Goal: Task Accomplishment & Management: Use online tool/utility

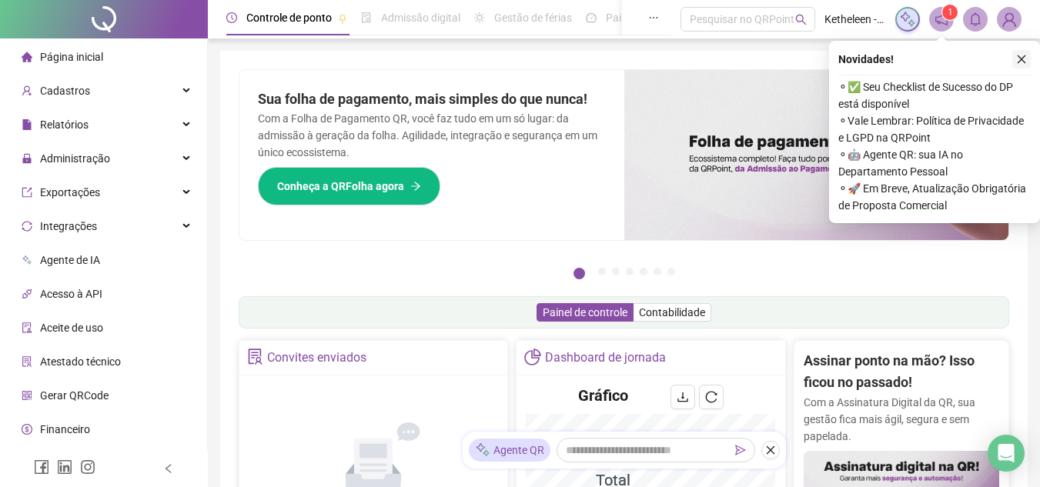
click at [1022, 59] on icon "close" at bounding box center [1022, 59] width 8 height 8
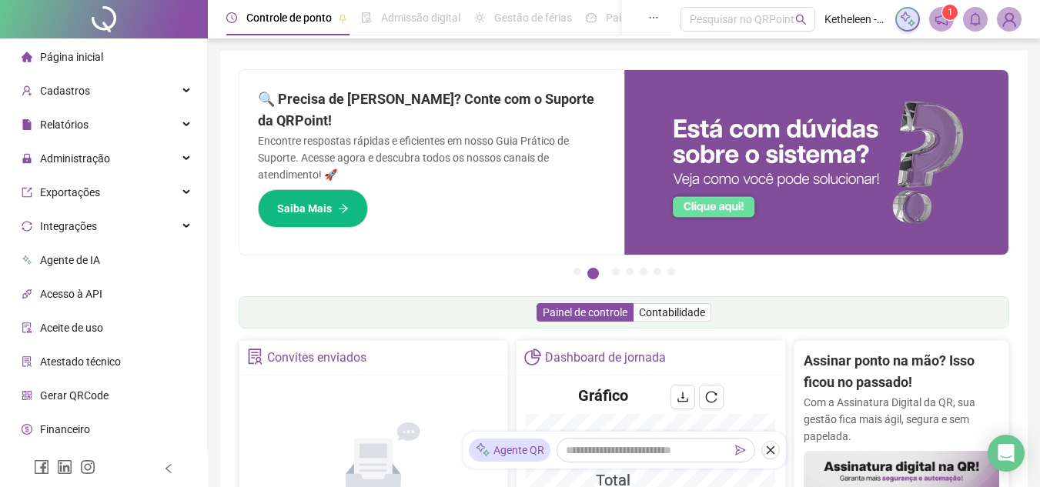
scroll to position [6, 0]
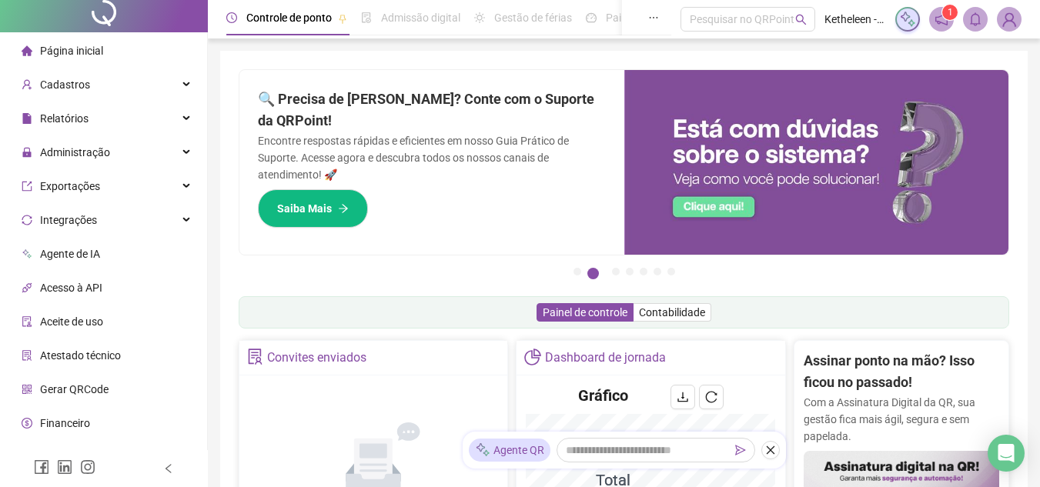
click at [79, 56] on span "Página inicial" at bounding box center [71, 51] width 63 height 12
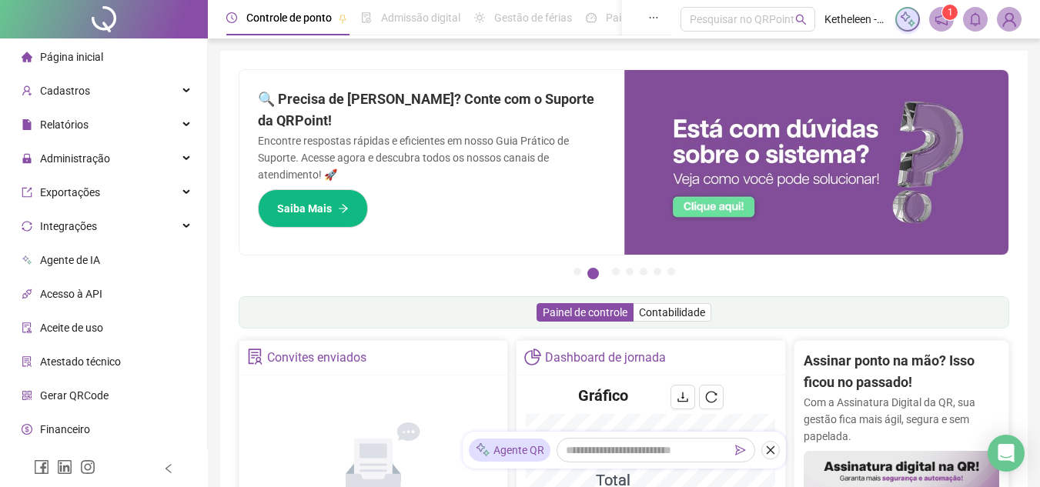
click at [52, 60] on span "Página inicial" at bounding box center [71, 57] width 63 height 12
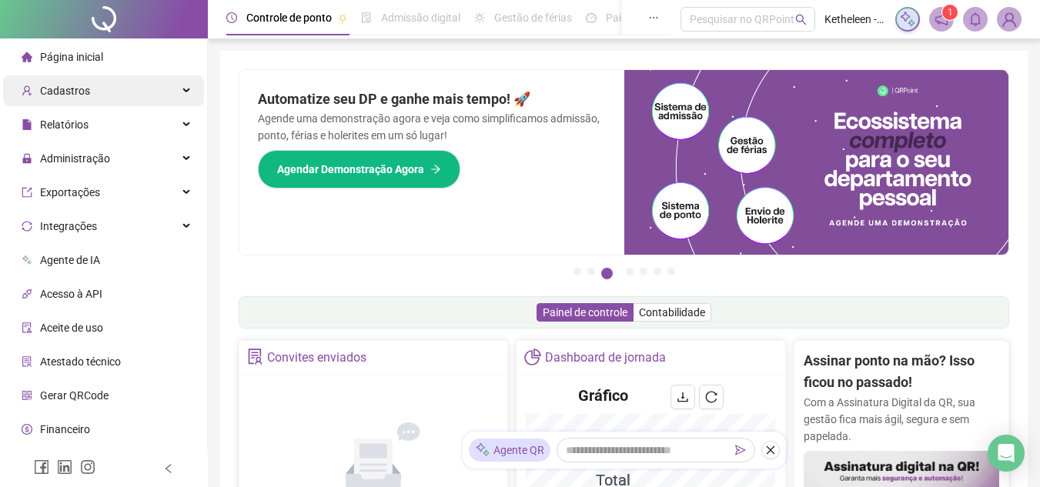
click at [141, 89] on div "Cadastros" at bounding box center [103, 90] width 201 height 31
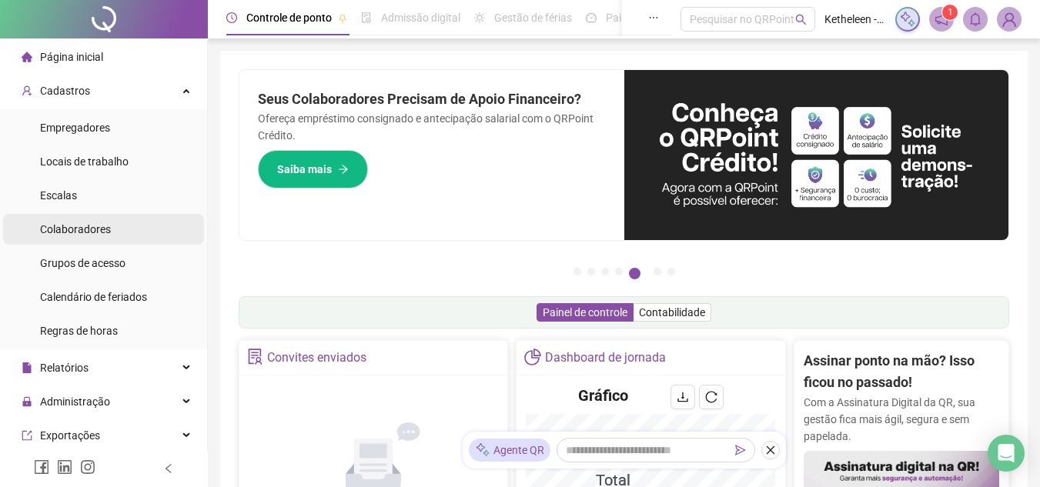
click at [102, 226] on span "Colaboradores" at bounding box center [75, 229] width 71 height 12
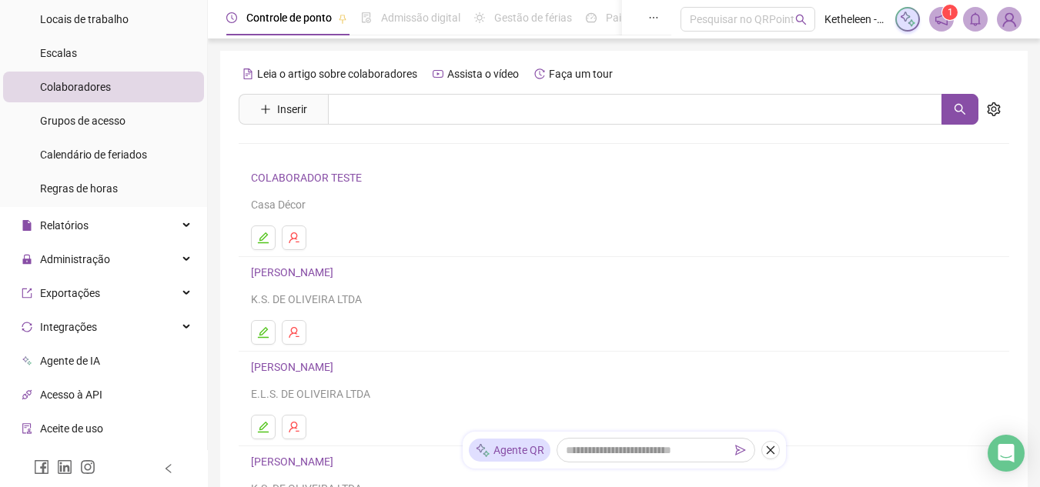
scroll to position [154, 0]
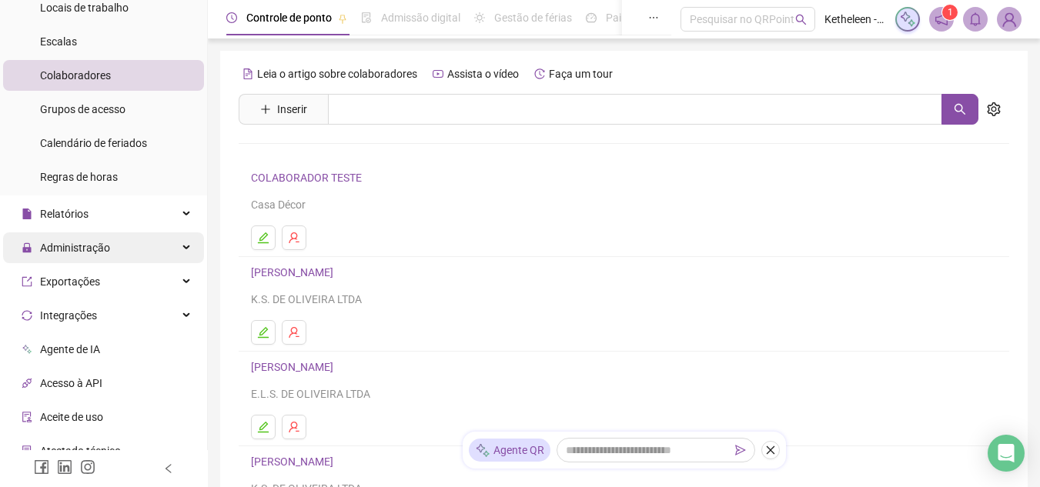
click at [140, 247] on div "Administração" at bounding box center [103, 248] width 201 height 31
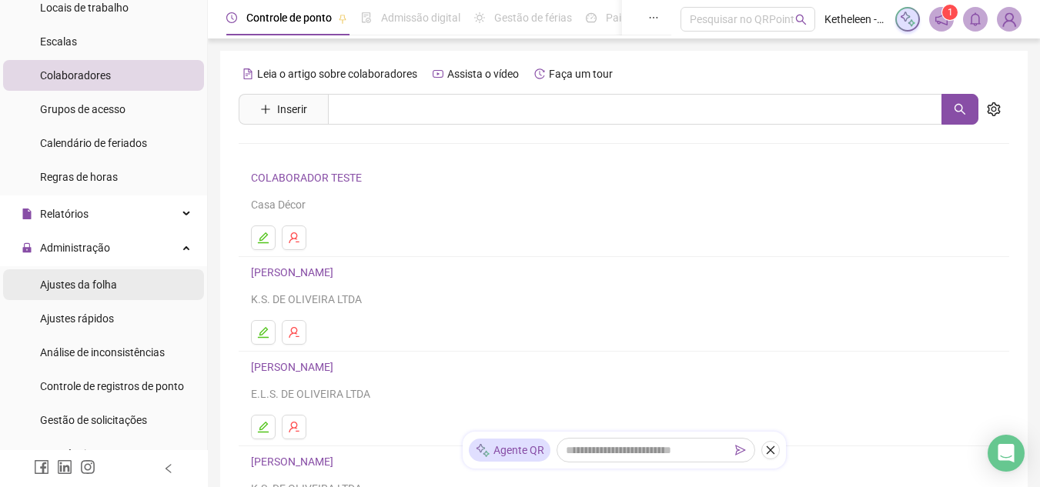
click at [128, 281] on li "Ajustes da folha" at bounding box center [103, 284] width 201 height 31
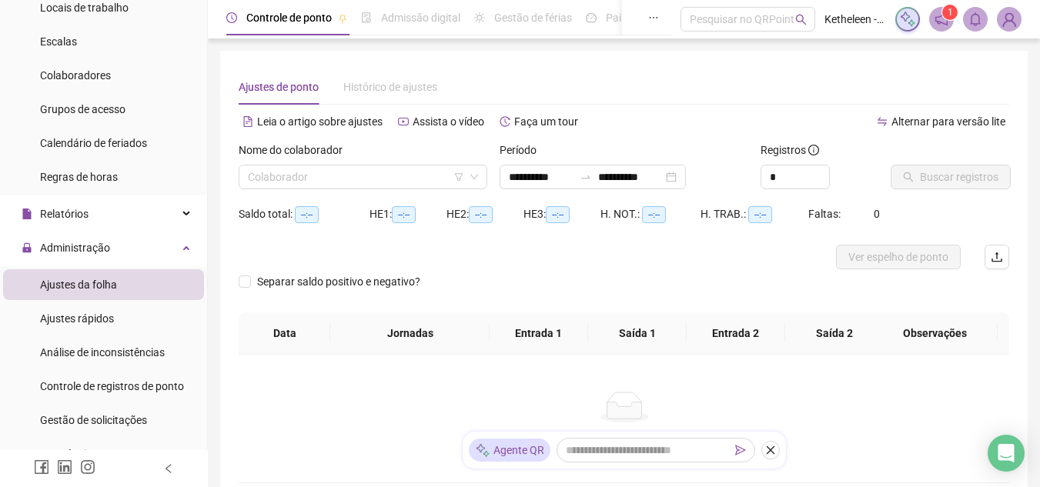
type input "**********"
click at [437, 170] on input "search" at bounding box center [356, 177] width 216 height 23
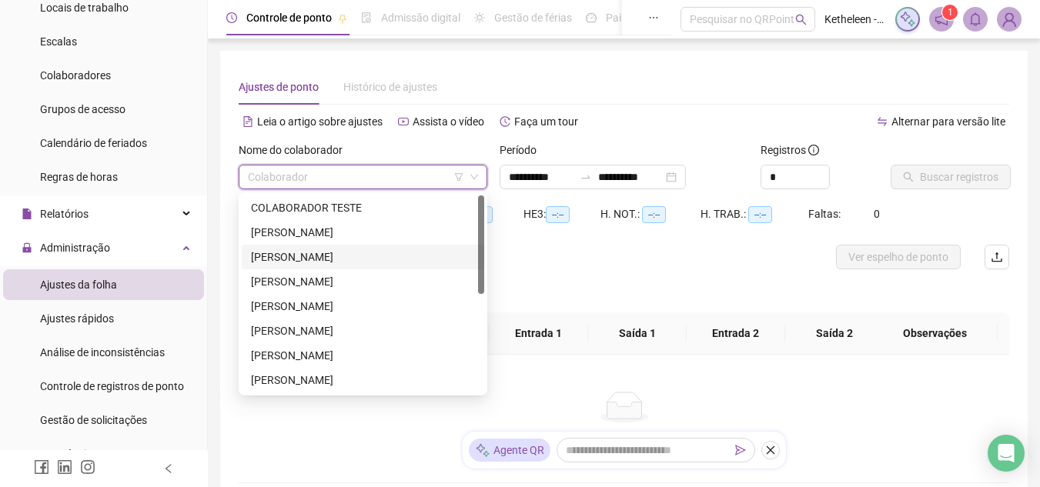
click at [336, 254] on div "[PERSON_NAME]" at bounding box center [363, 257] width 224 height 17
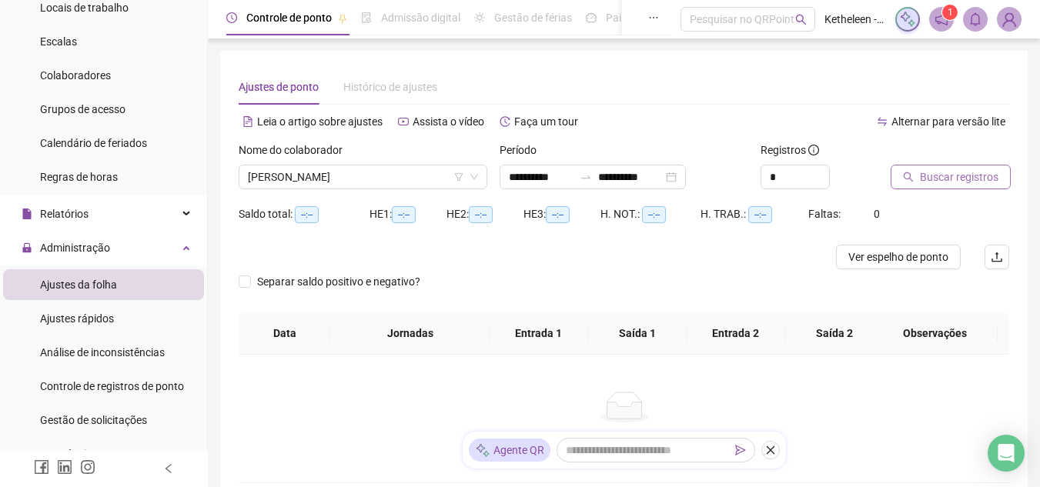
click at [945, 178] on span "Buscar registros" at bounding box center [959, 177] width 79 height 17
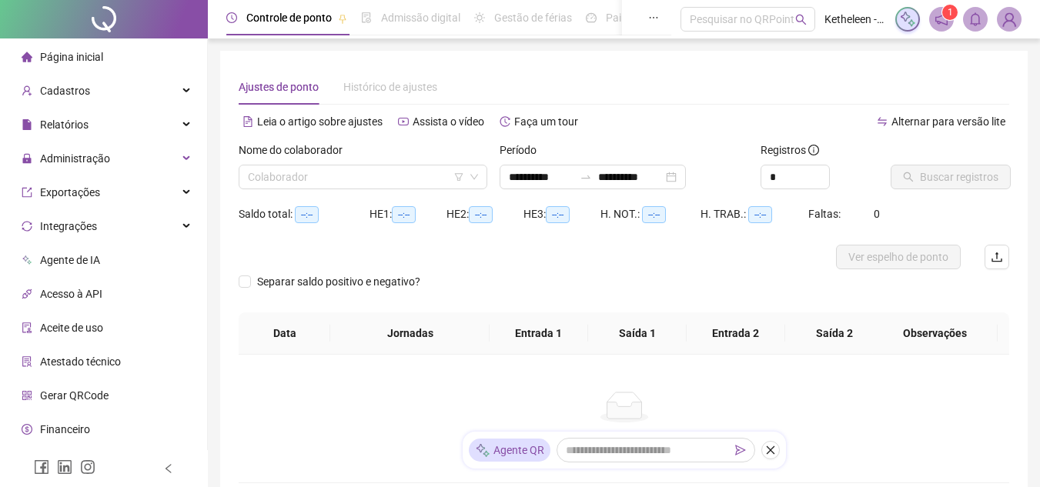
type input "**********"
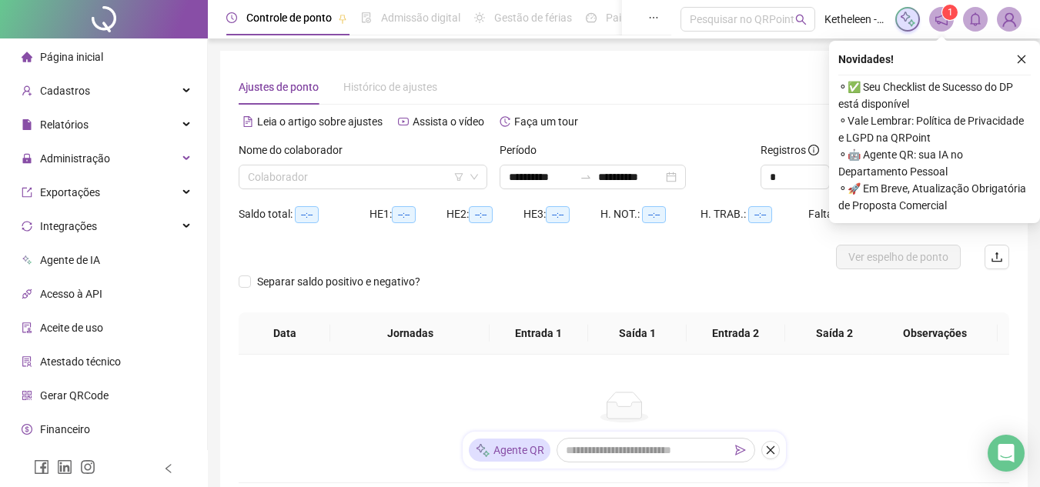
click at [725, 69] on div "**********" at bounding box center [624, 276] width 808 height 451
click at [1016, 63] on icon "close" at bounding box center [1021, 59] width 11 height 11
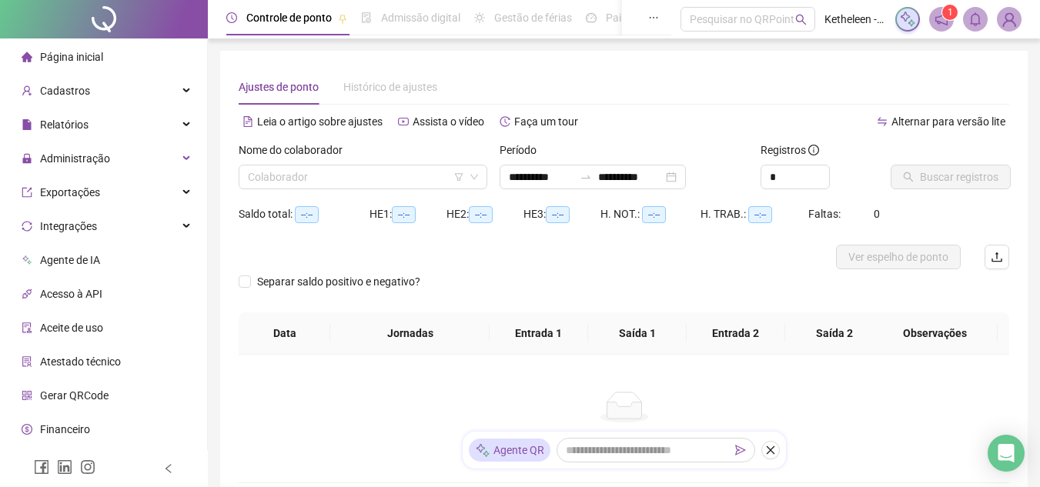
click at [74, 53] on span "Página inicial" at bounding box center [71, 57] width 63 height 12
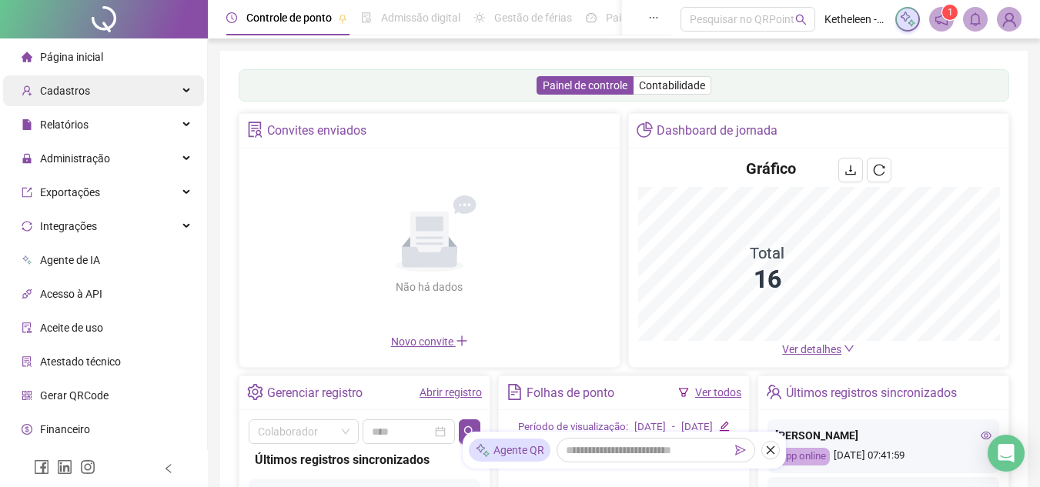
click at [110, 92] on div "Cadastros" at bounding box center [103, 90] width 201 height 31
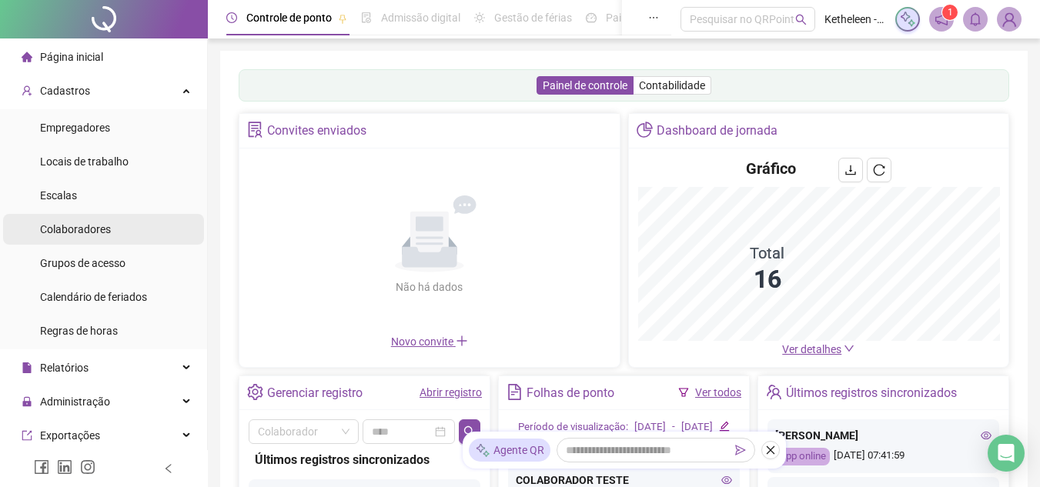
click at [89, 233] on span "Colaboradores" at bounding box center [75, 229] width 71 height 12
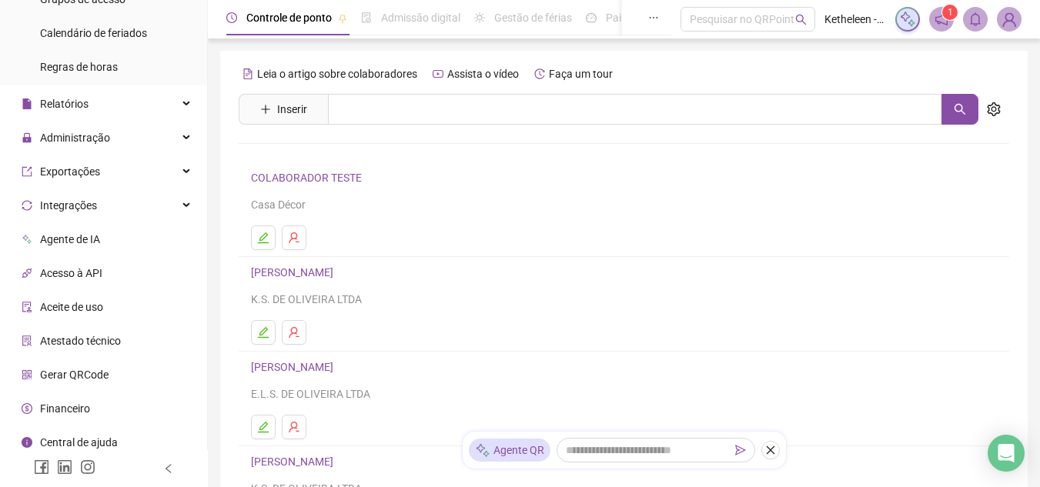
scroll to position [272, 0]
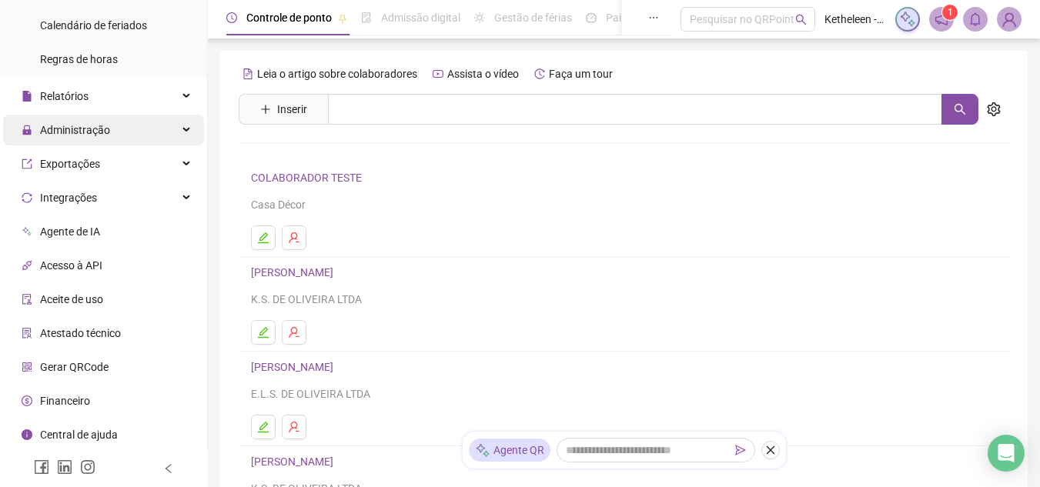
click at [128, 129] on div "Administração" at bounding box center [103, 130] width 201 height 31
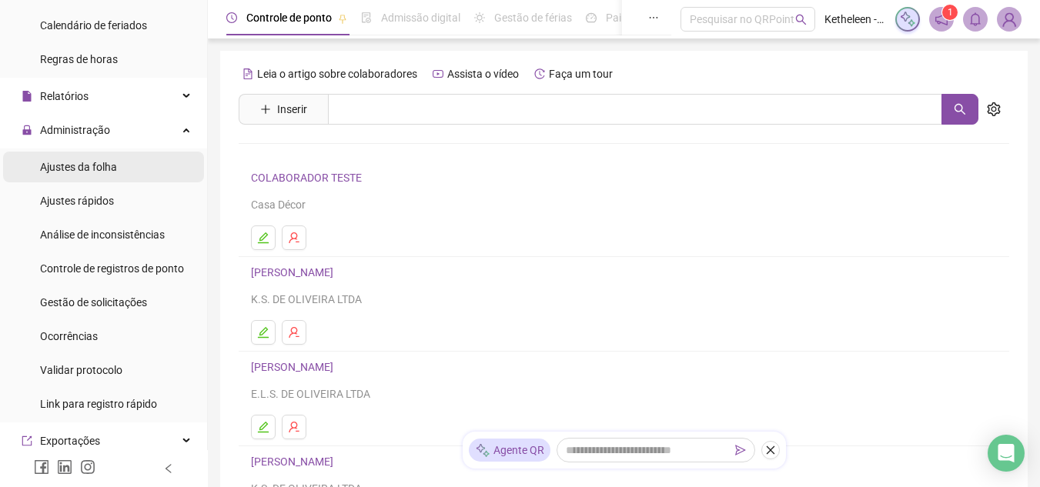
click at [112, 172] on span "Ajustes da folha" at bounding box center [78, 167] width 77 height 12
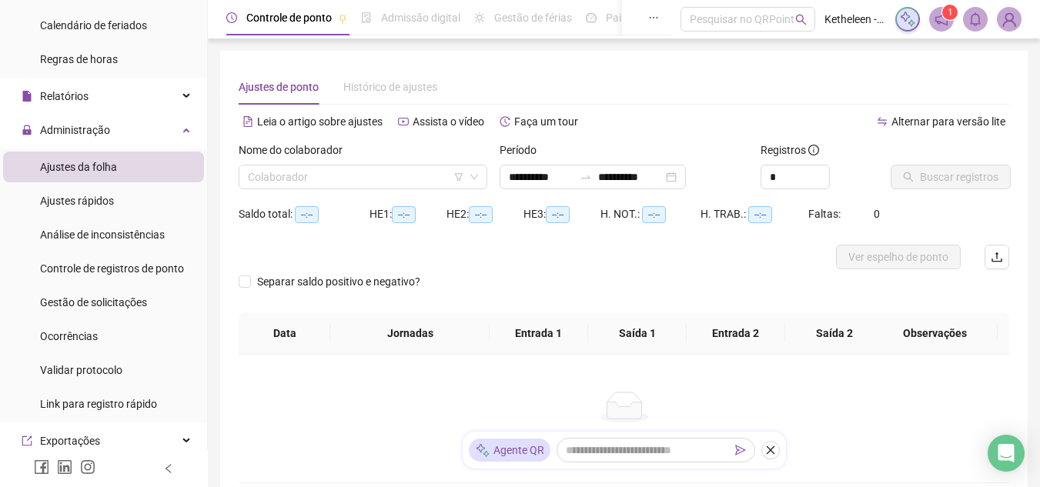
type input "**********"
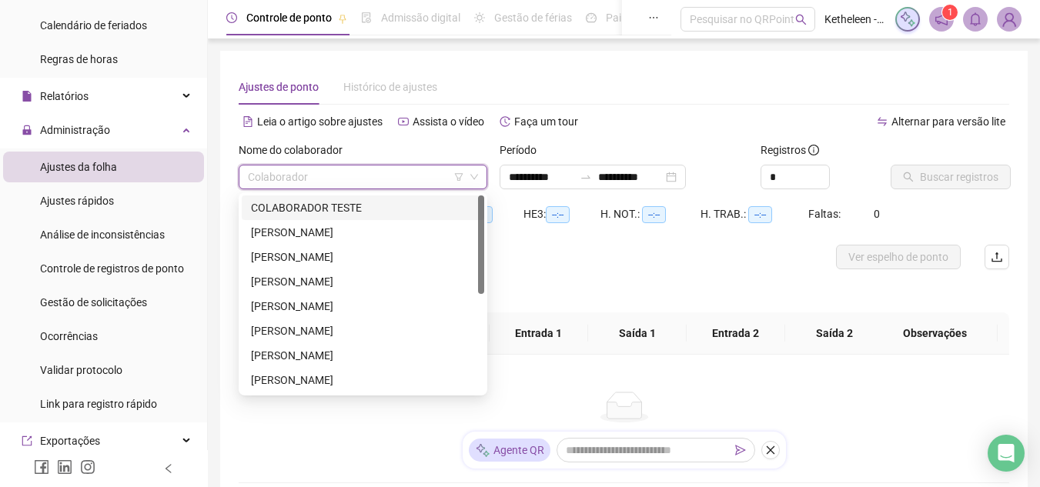
click at [278, 175] on input "search" at bounding box center [356, 177] width 216 height 23
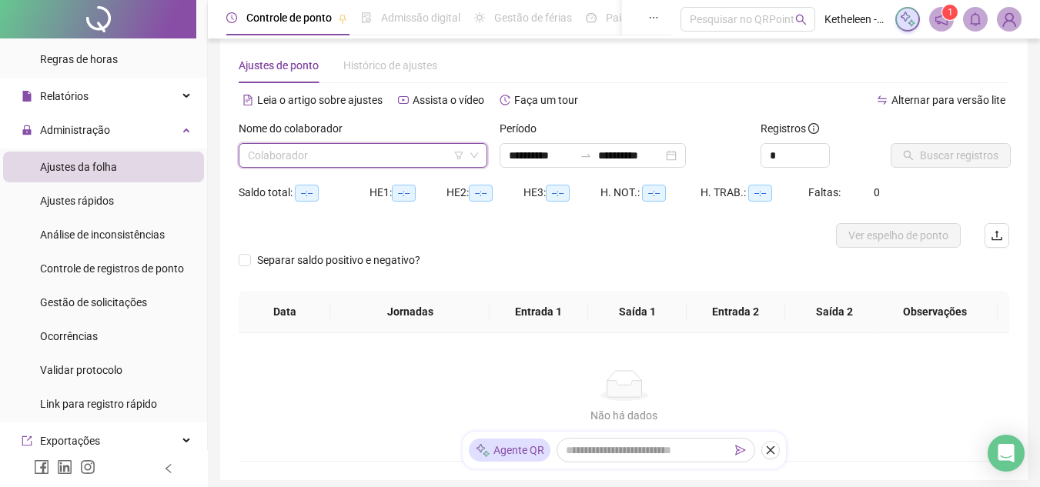
scroll to position [5, 0]
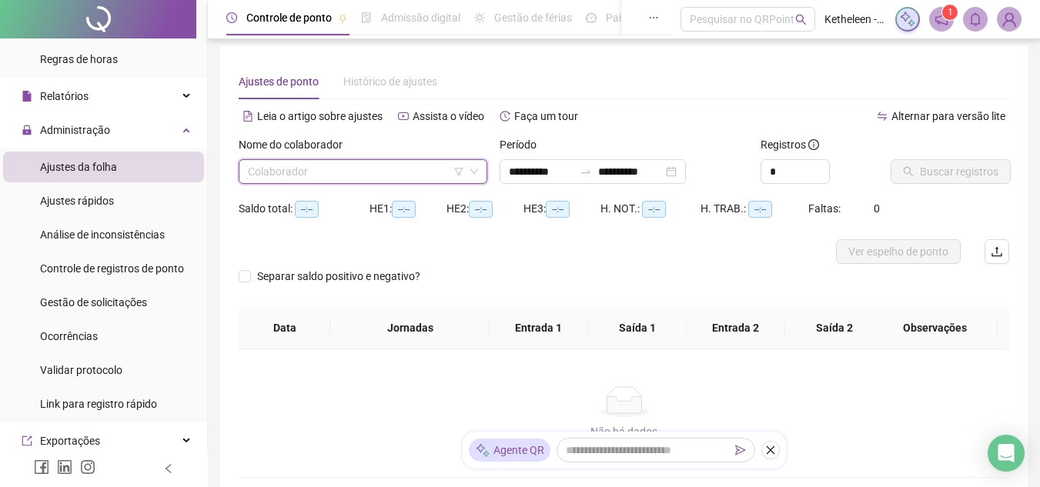
click at [474, 171] on icon "down" at bounding box center [474, 171] width 9 height 9
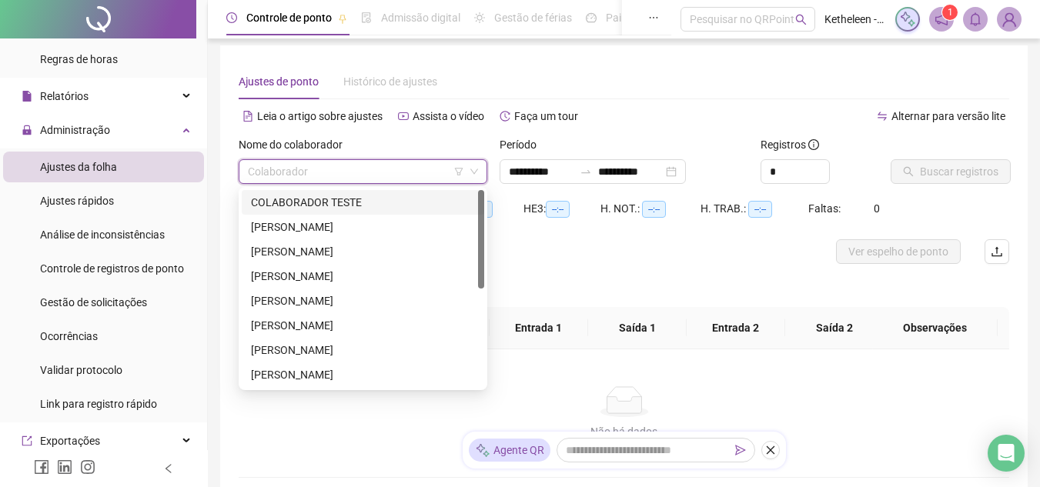
click at [387, 164] on input "search" at bounding box center [356, 171] width 216 height 23
click at [482, 234] on div at bounding box center [481, 239] width 6 height 99
click at [393, 170] on input "search" at bounding box center [356, 171] width 216 height 23
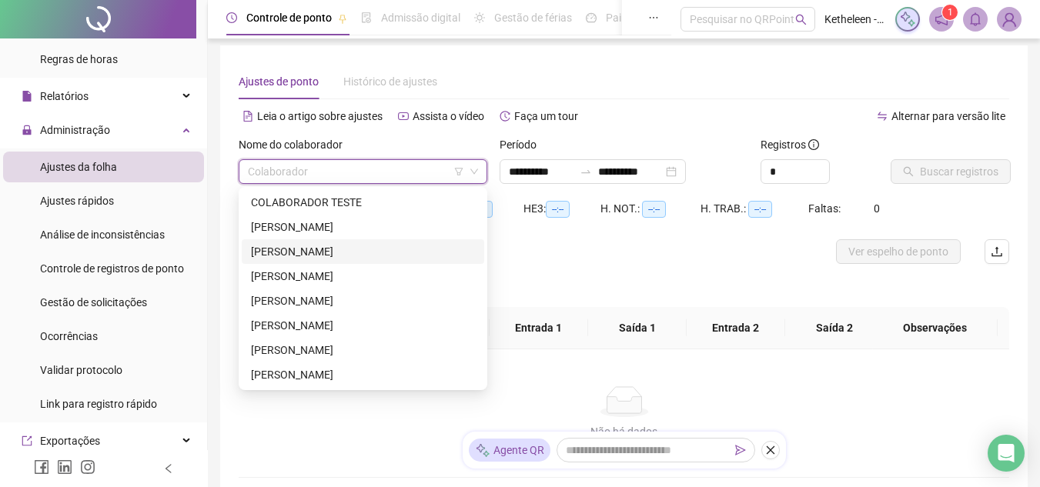
click at [393, 170] on input "search" at bounding box center [356, 171] width 216 height 23
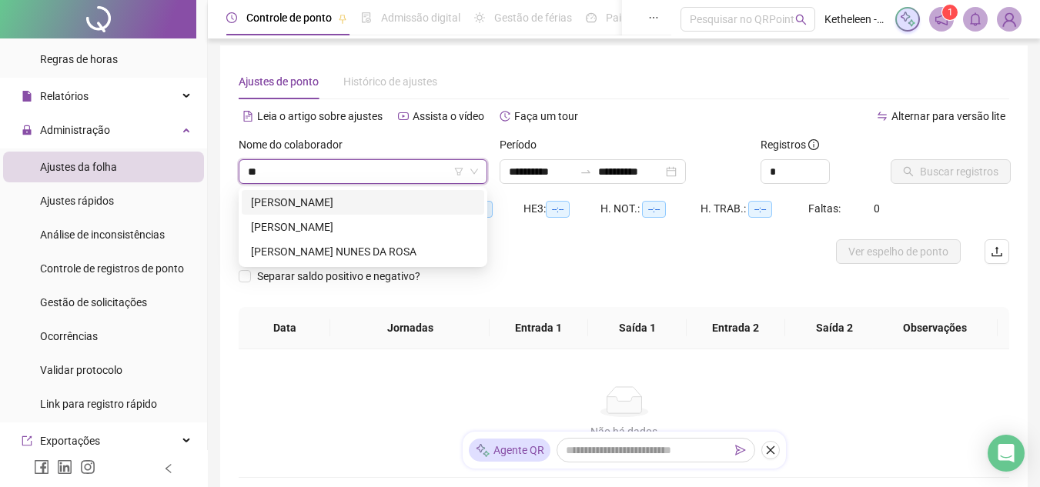
type input "*"
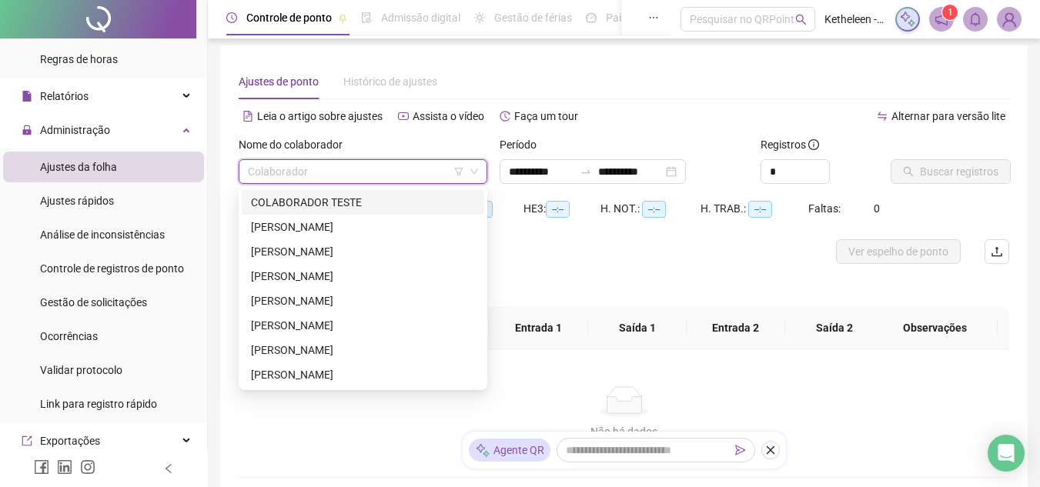
click at [393, 170] on input "search" at bounding box center [356, 171] width 216 height 23
type input "*"
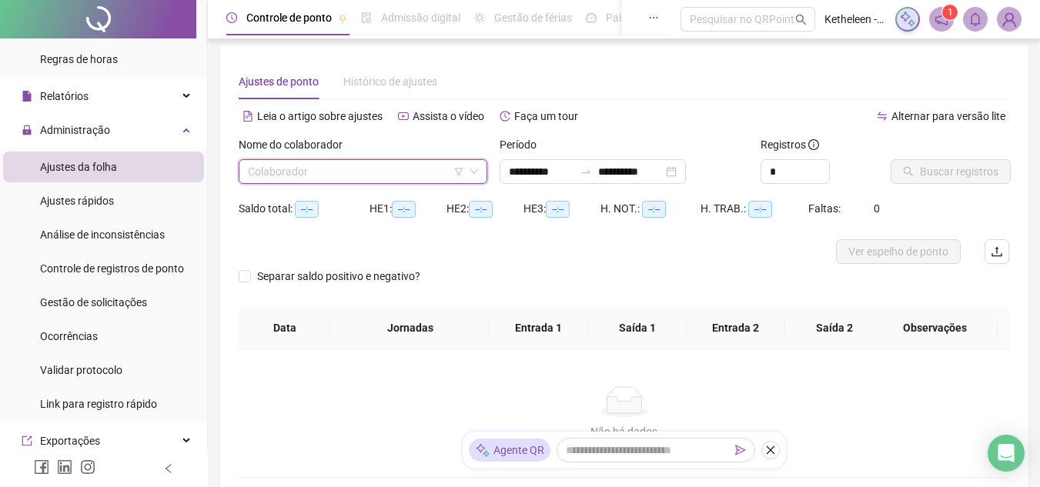
click at [285, 179] on input "search" at bounding box center [356, 171] width 216 height 23
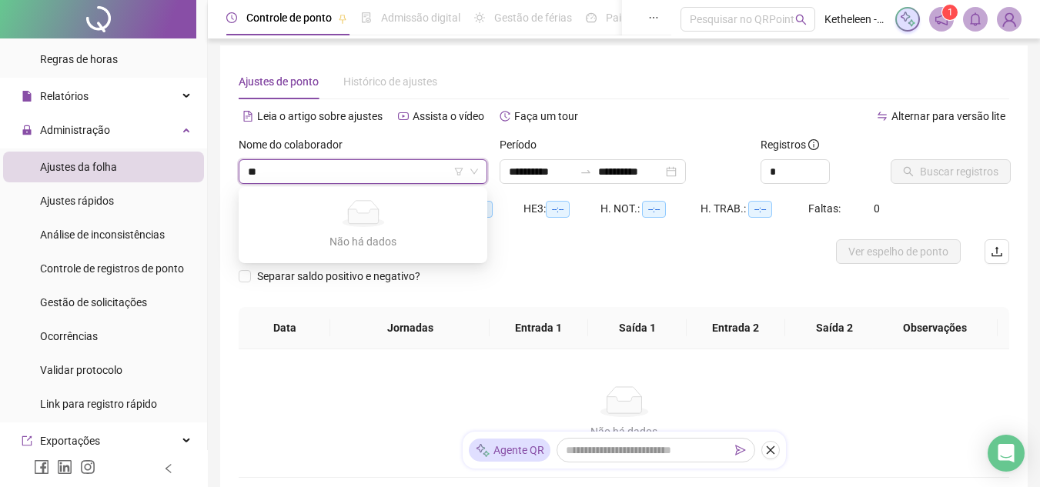
type input "*"
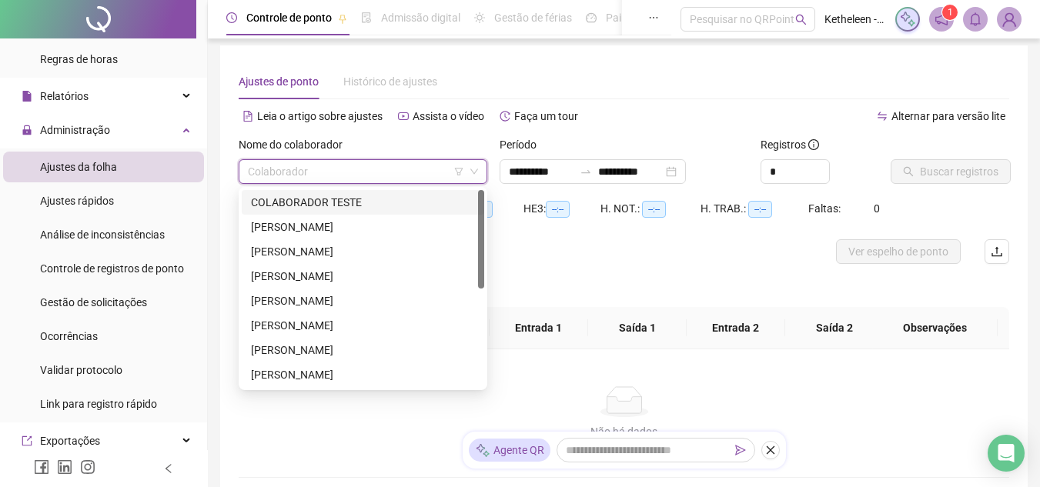
click at [294, 177] on input "search" at bounding box center [356, 171] width 216 height 23
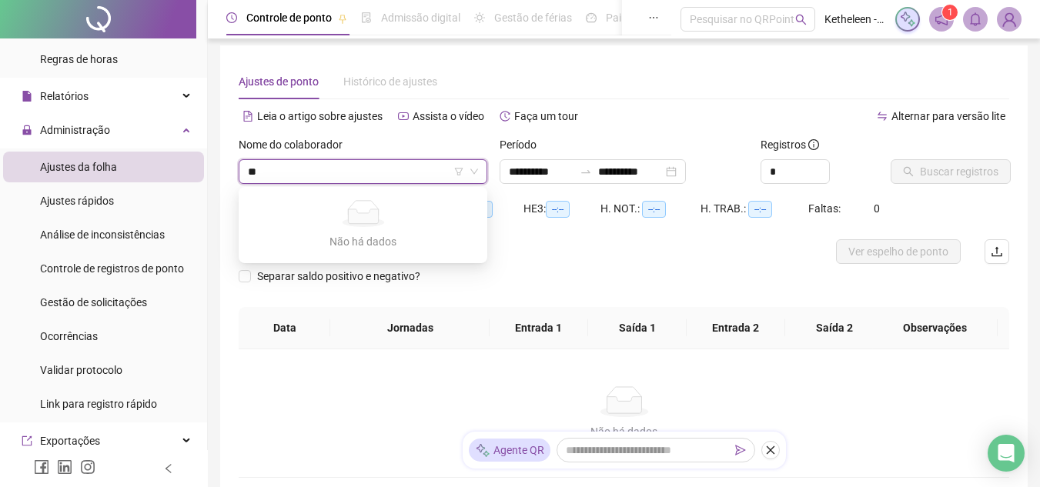
type input "*"
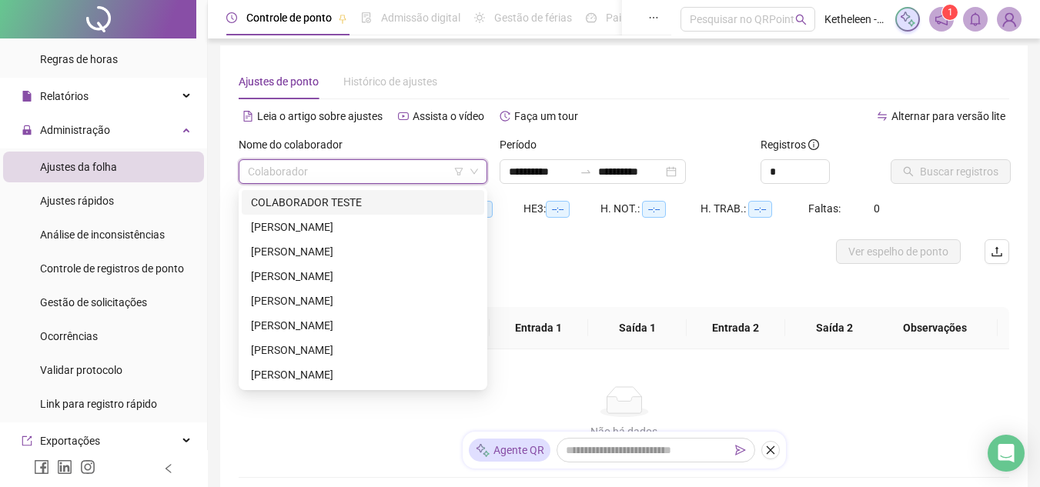
click at [294, 177] on input "search" at bounding box center [356, 171] width 216 height 23
click at [343, 175] on input "search" at bounding box center [356, 171] width 216 height 23
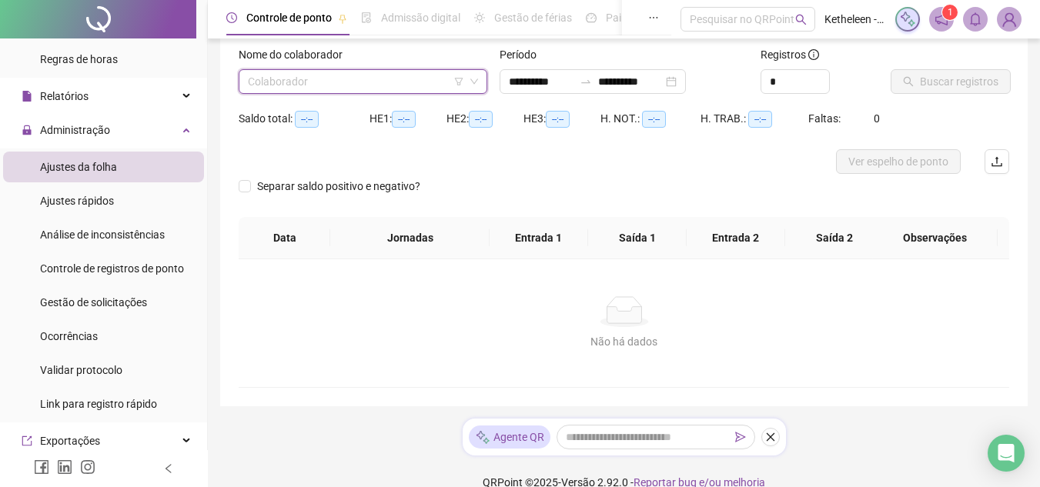
scroll to position [0, 0]
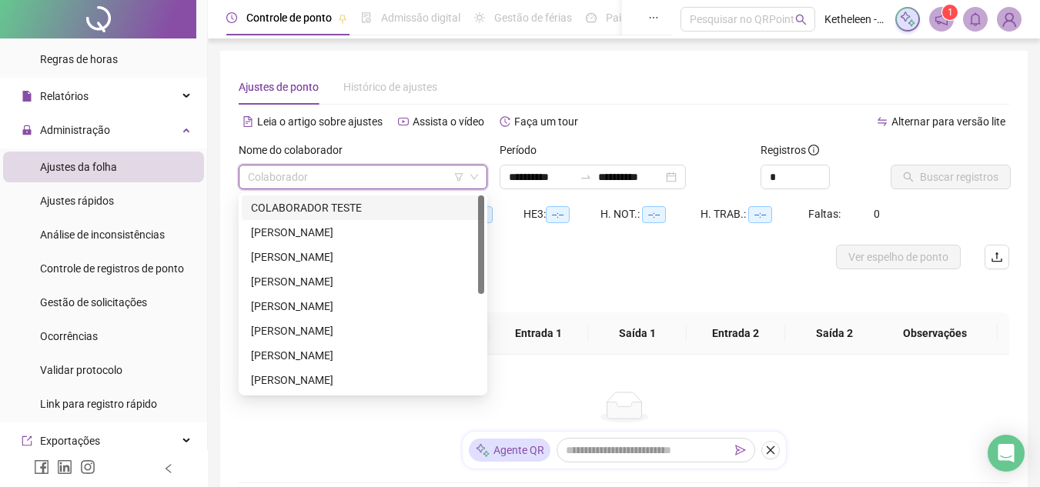
click at [340, 185] on input "search" at bounding box center [356, 177] width 216 height 23
click at [346, 181] on input "search" at bounding box center [356, 177] width 216 height 23
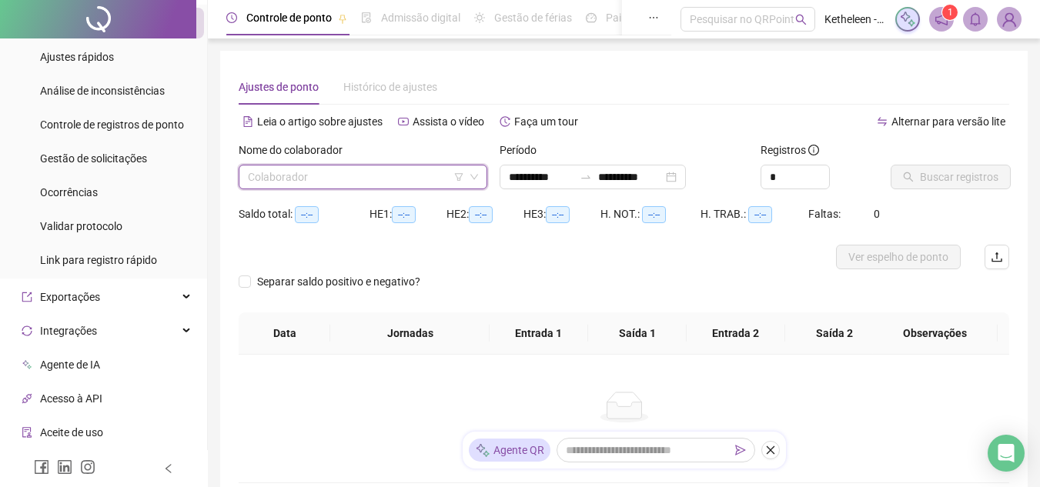
scroll to position [420, 0]
